Goal: Find contact information: Find contact information

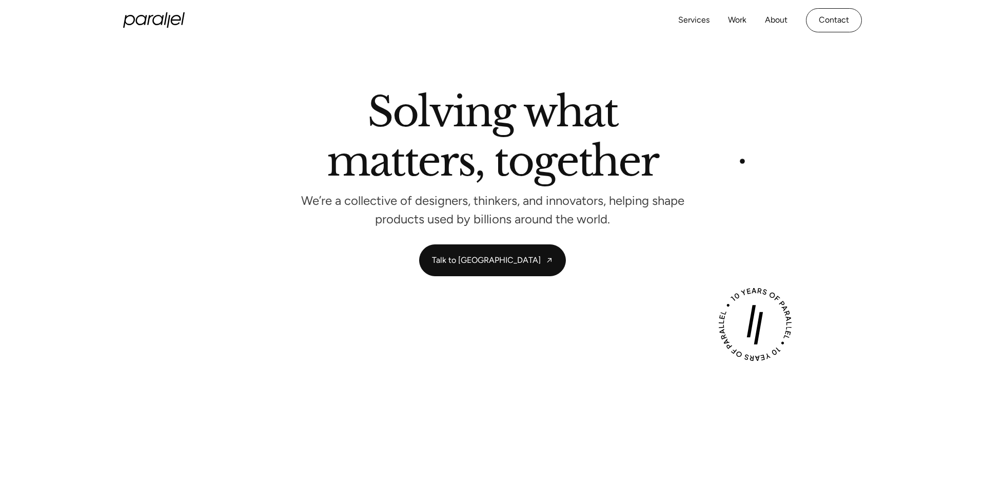
click at [743, 161] on div "Solving what matters, together We’re a collective of designers, thinkers, and i…" at bounding box center [493, 158] width 698 height 132
click at [484, 265] on link "Talk to [GEOGRAPHIC_DATA]" at bounding box center [493, 260] width 146 height 31
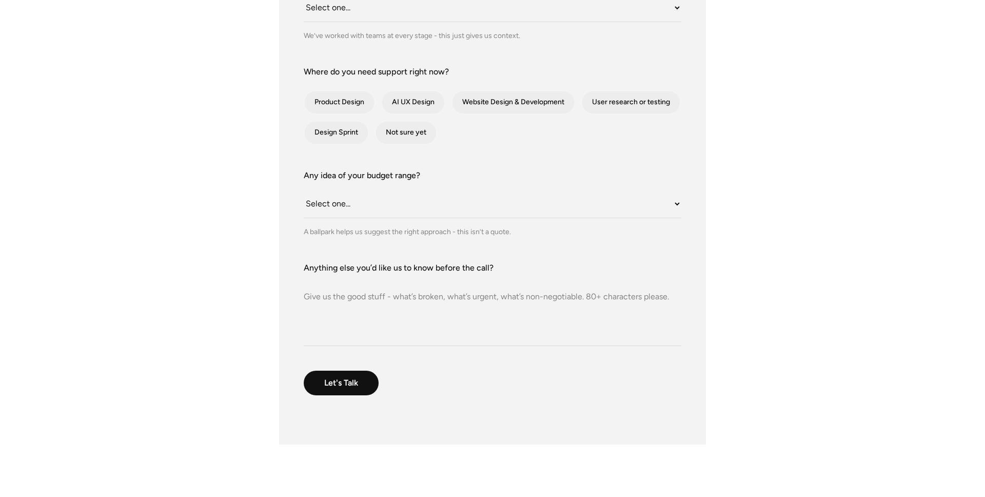
scroll to position [382, 0]
click at [556, 296] on textarea "Anything else you’d like us to know before the call?" at bounding box center [493, 309] width 378 height 72
